Goal: Browse casually: Explore the website without a specific task or goal

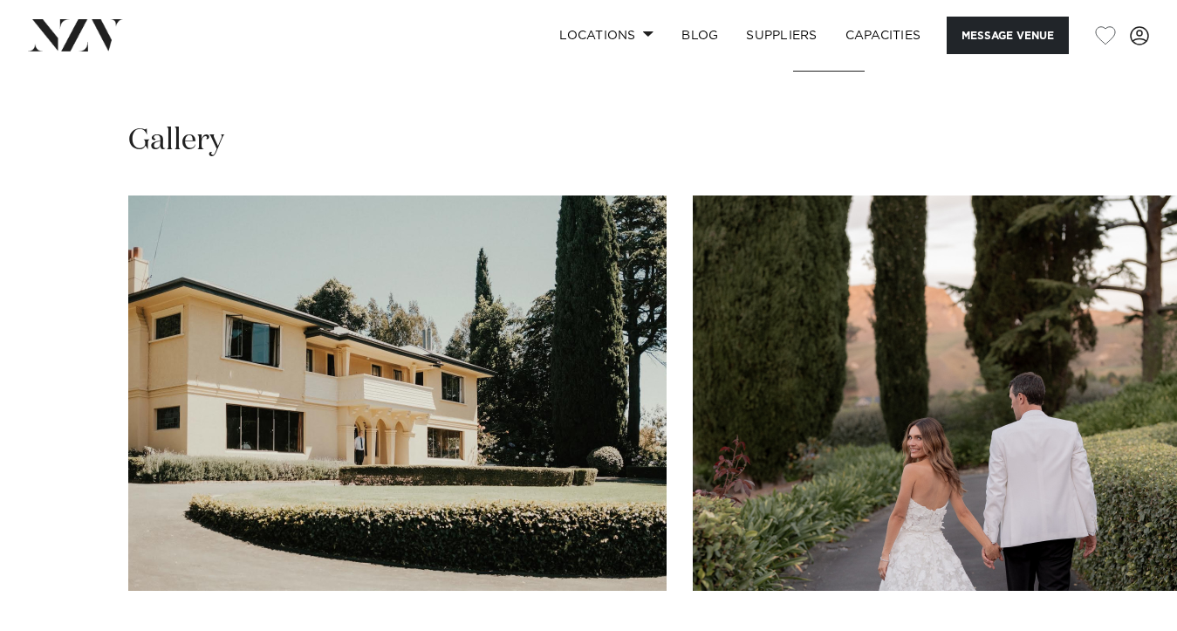
scroll to position [1567, 0]
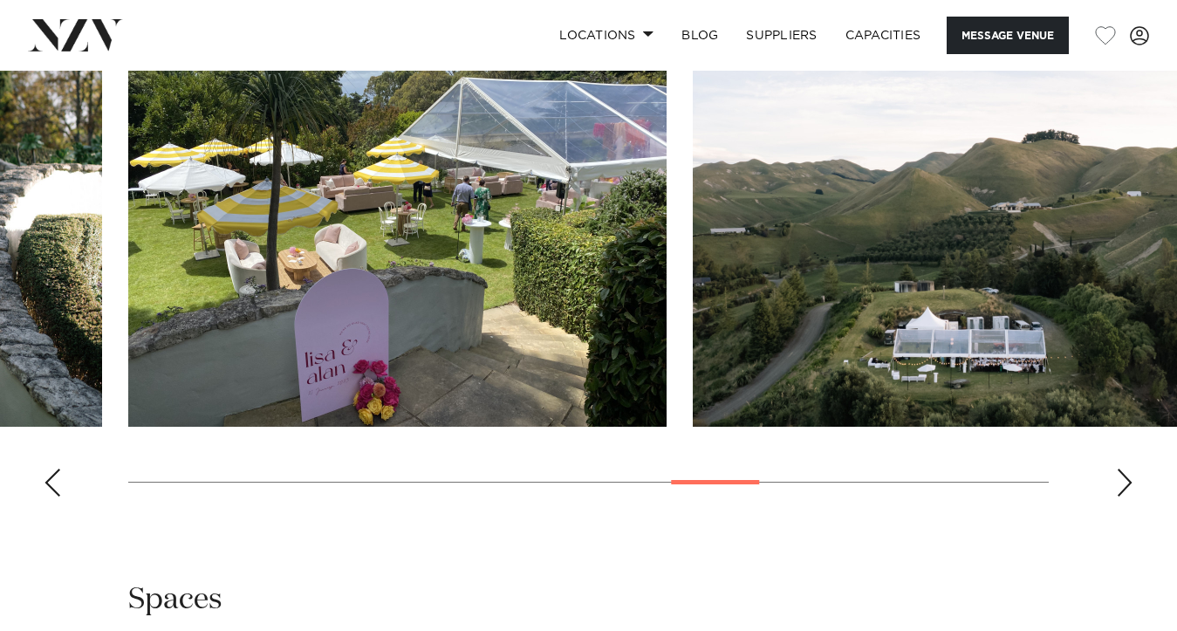
scroll to position [1729, 0]
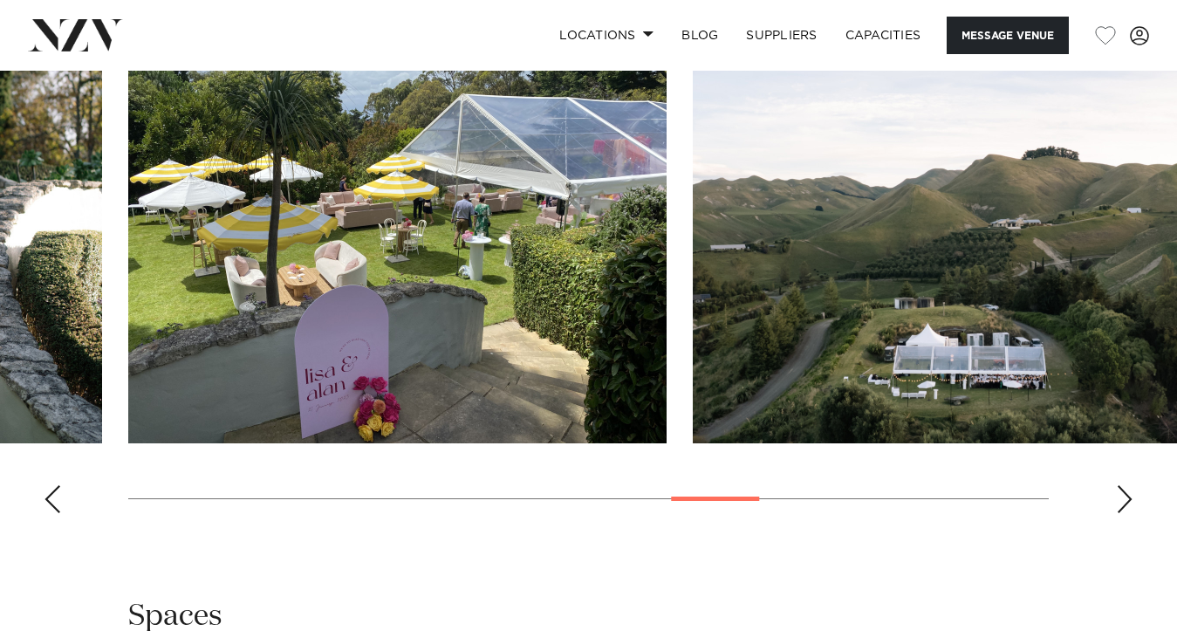
click at [1113, 423] on swiper-container at bounding box center [588, 287] width 1177 height 479
click at [1130, 485] on div "Next slide" at bounding box center [1123, 499] width 17 height 28
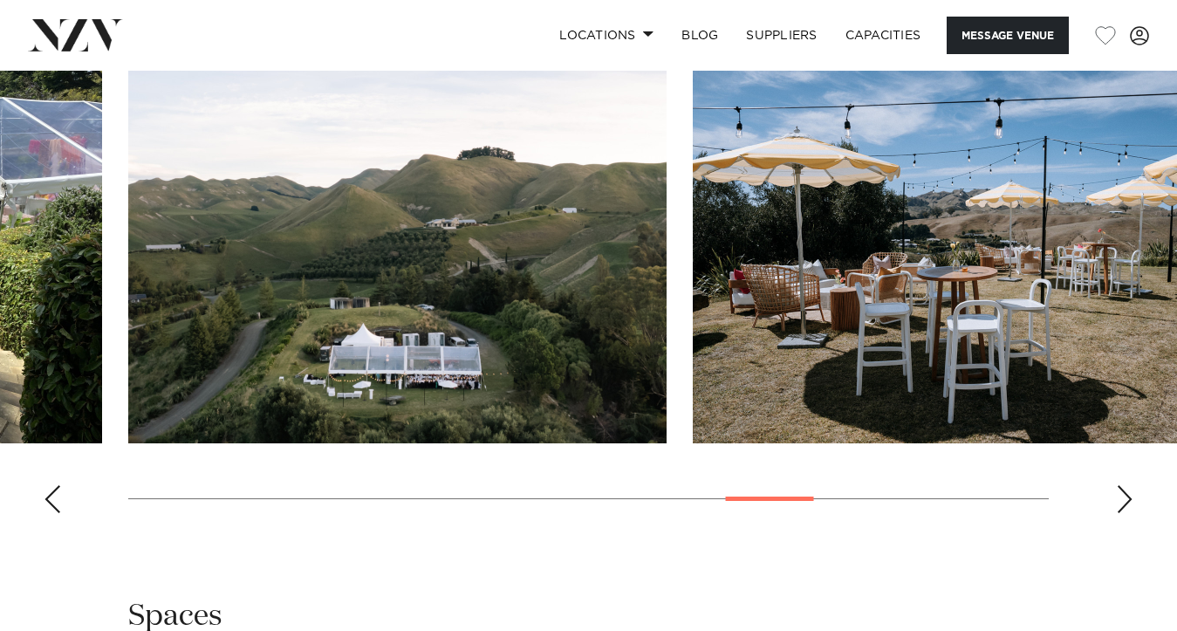
click at [1130, 485] on div "Next slide" at bounding box center [1123, 499] width 17 height 28
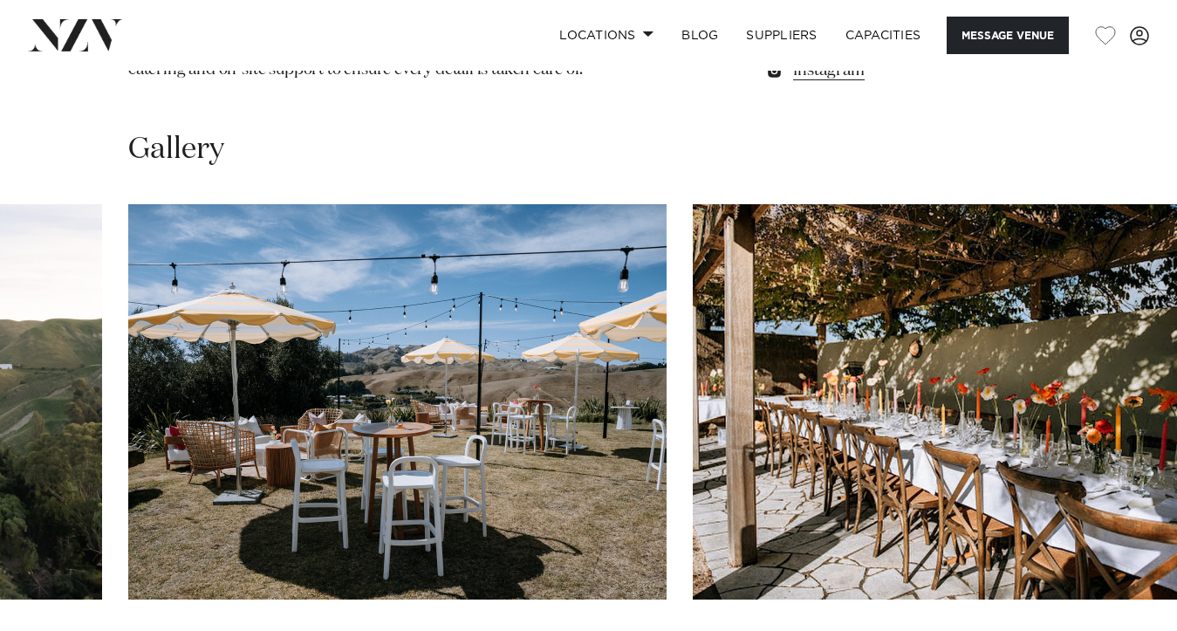
scroll to position [1573, 0]
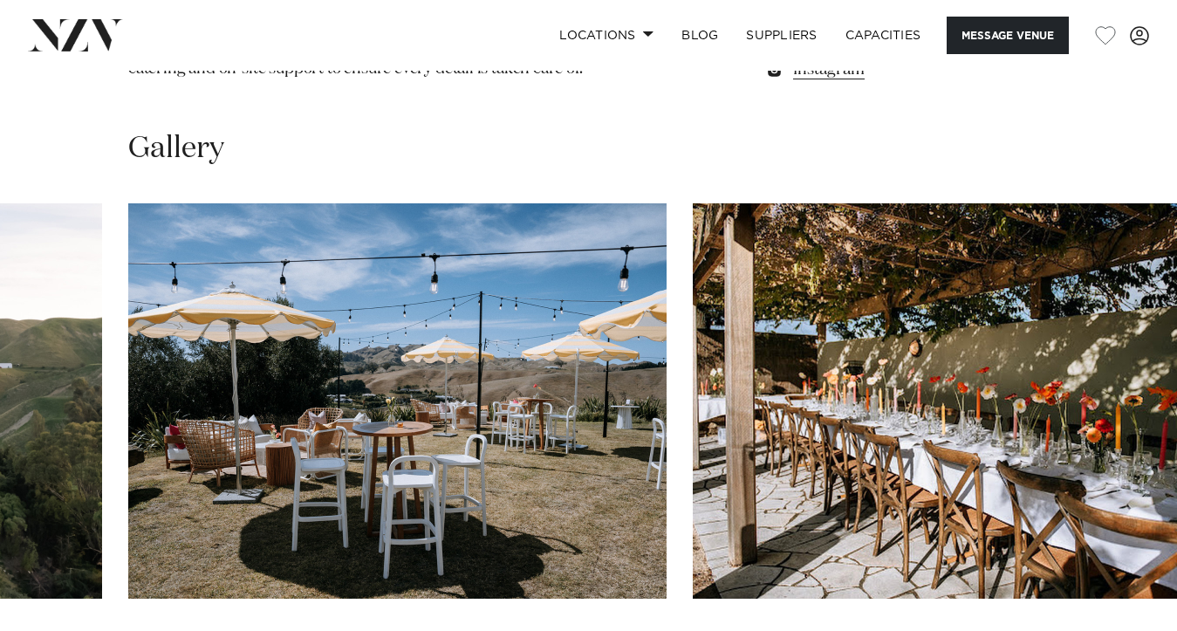
click at [1115, 572] on swiper-container at bounding box center [588, 442] width 1177 height 479
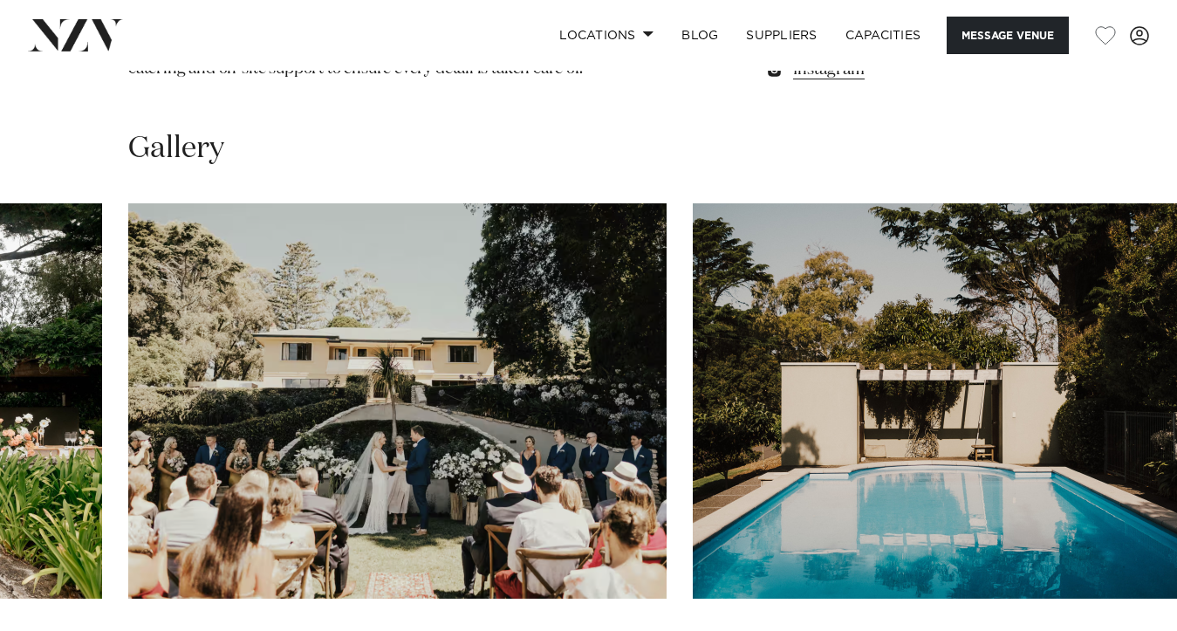
click at [42, 573] on swiper-container at bounding box center [588, 442] width 1177 height 479
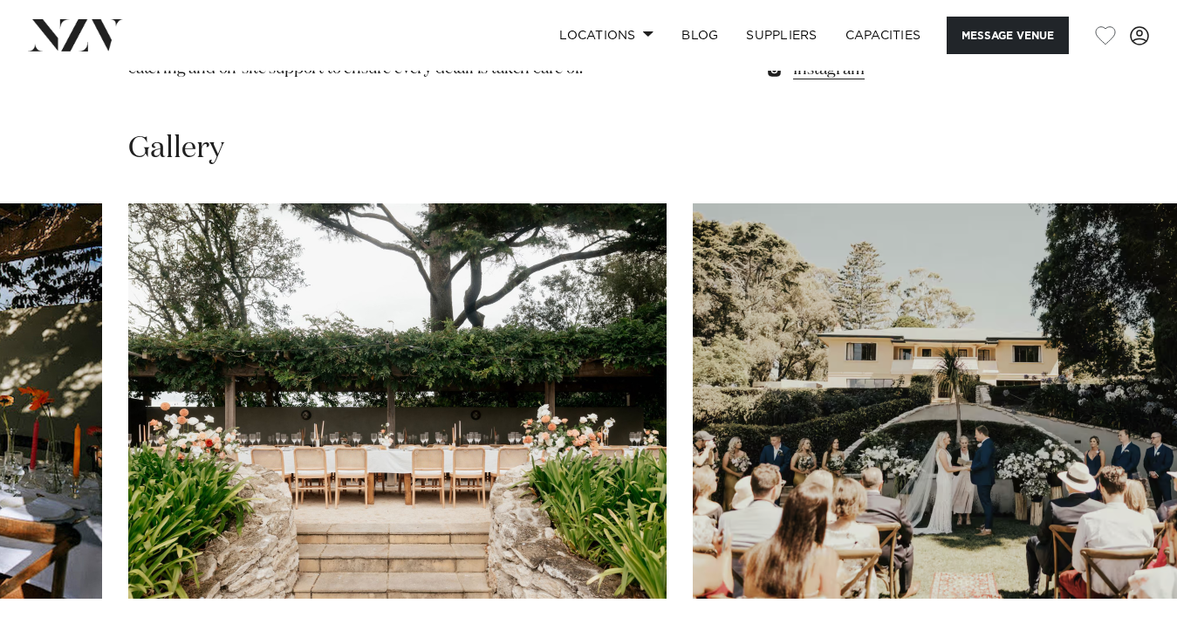
click at [1136, 590] on swiper-container at bounding box center [588, 442] width 1177 height 479
